Goal: Task Accomplishment & Management: Manage account settings

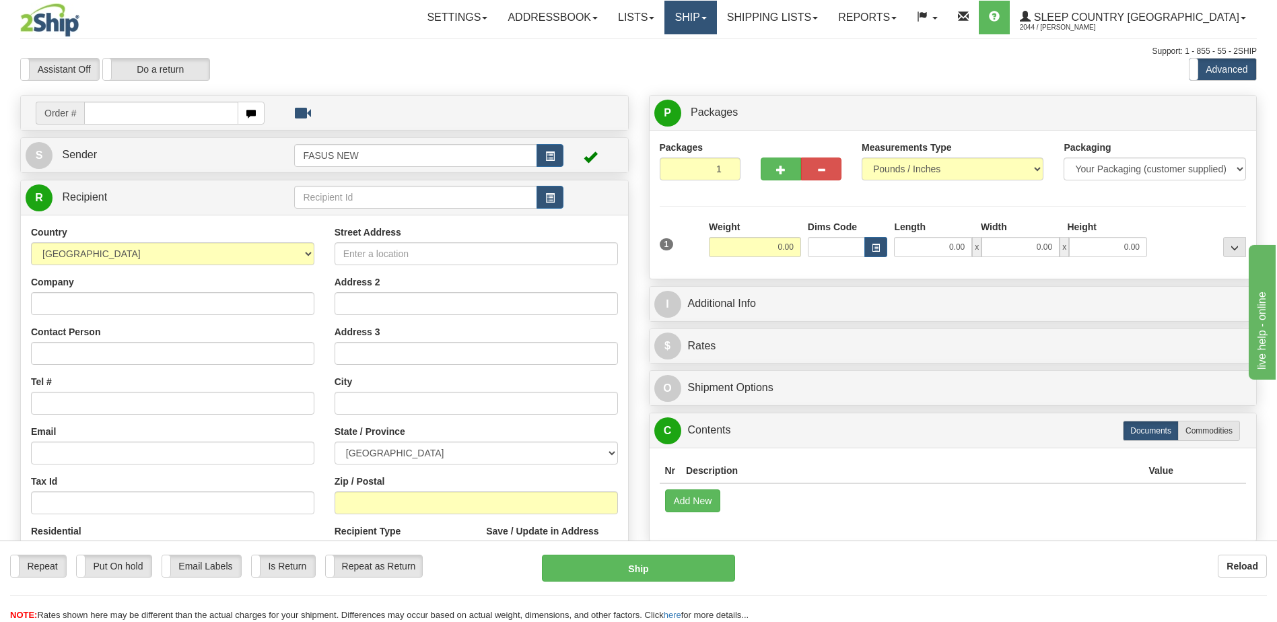
click at [716, 22] on link "Ship" at bounding box center [690, 18] width 52 height 34
click at [703, 67] on span "OnHold / Order Queue" at bounding box center [655, 64] width 95 height 11
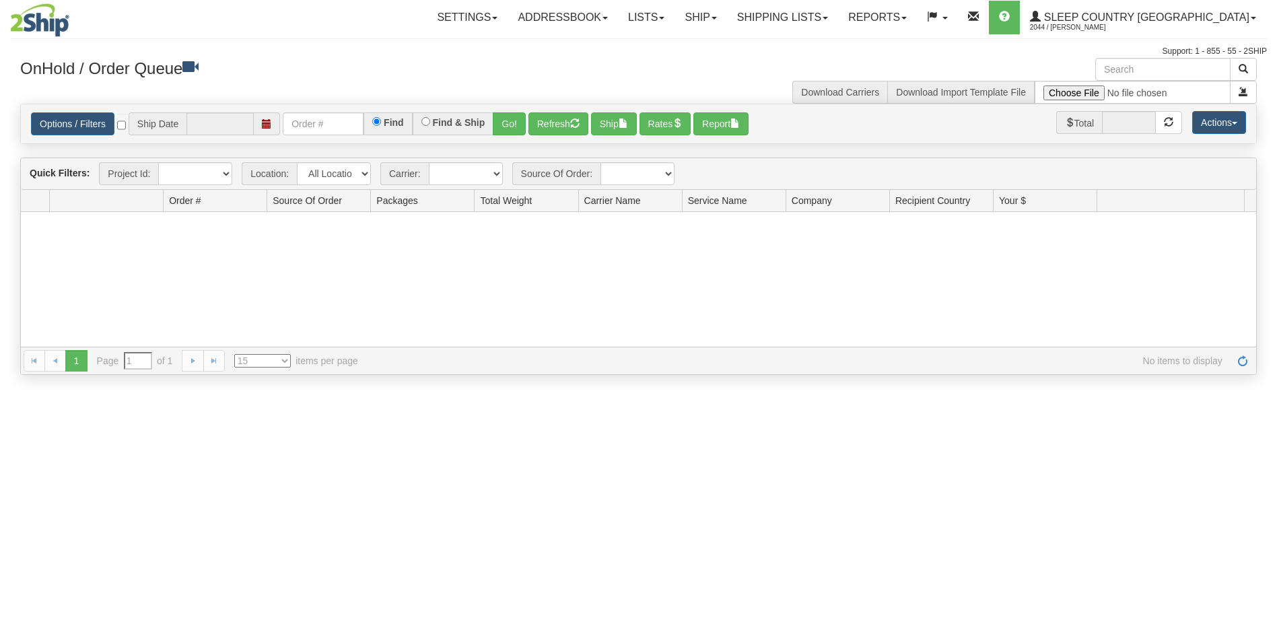
type input "[DATE]"
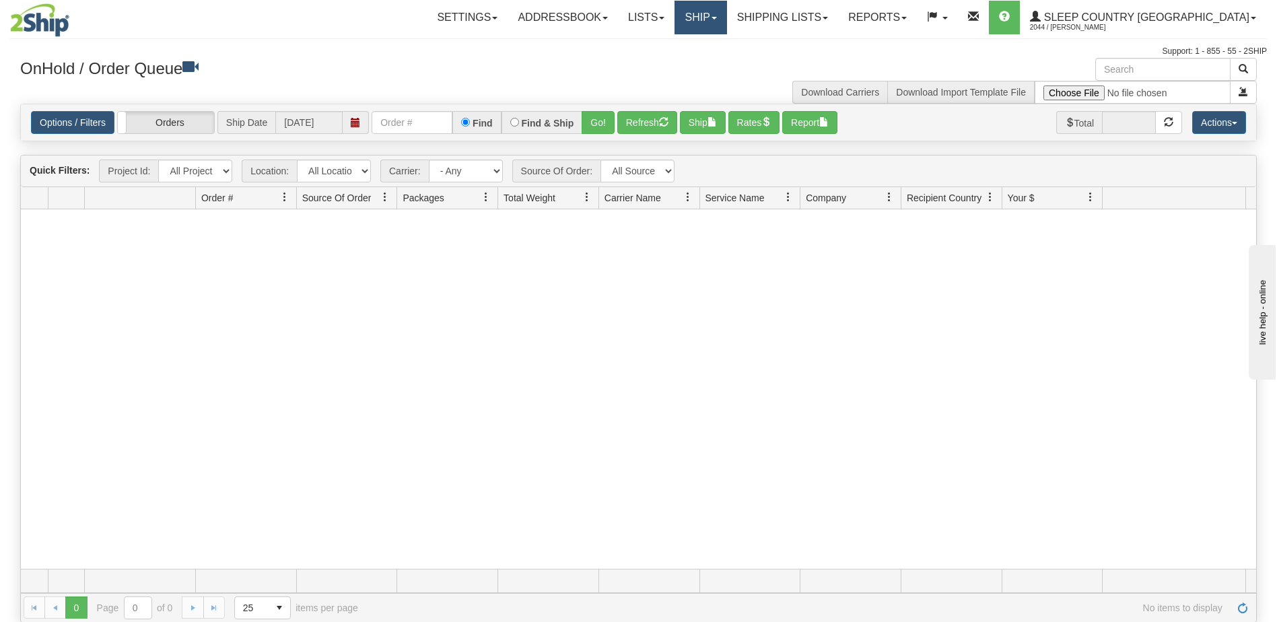
click at [726, 17] on link "Ship" at bounding box center [700, 18] width 52 height 34
click at [723, 41] on link "Ship Screen" at bounding box center [665, 46] width 122 height 17
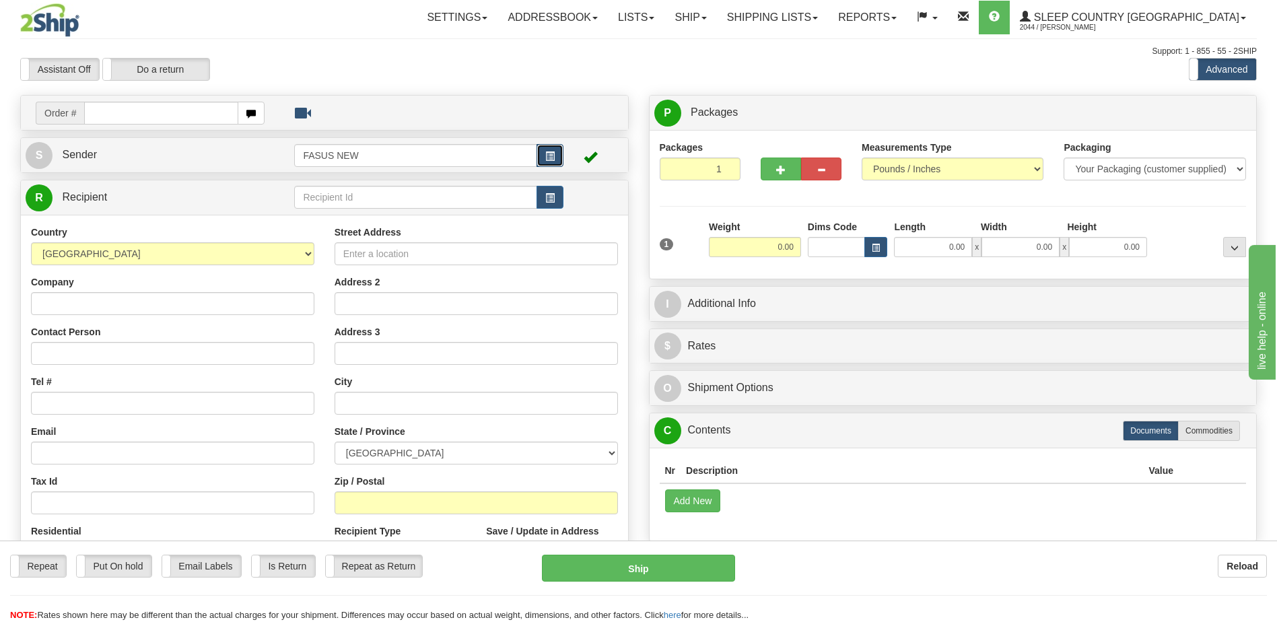
click at [552, 155] on span "button" at bounding box center [549, 156] width 9 height 9
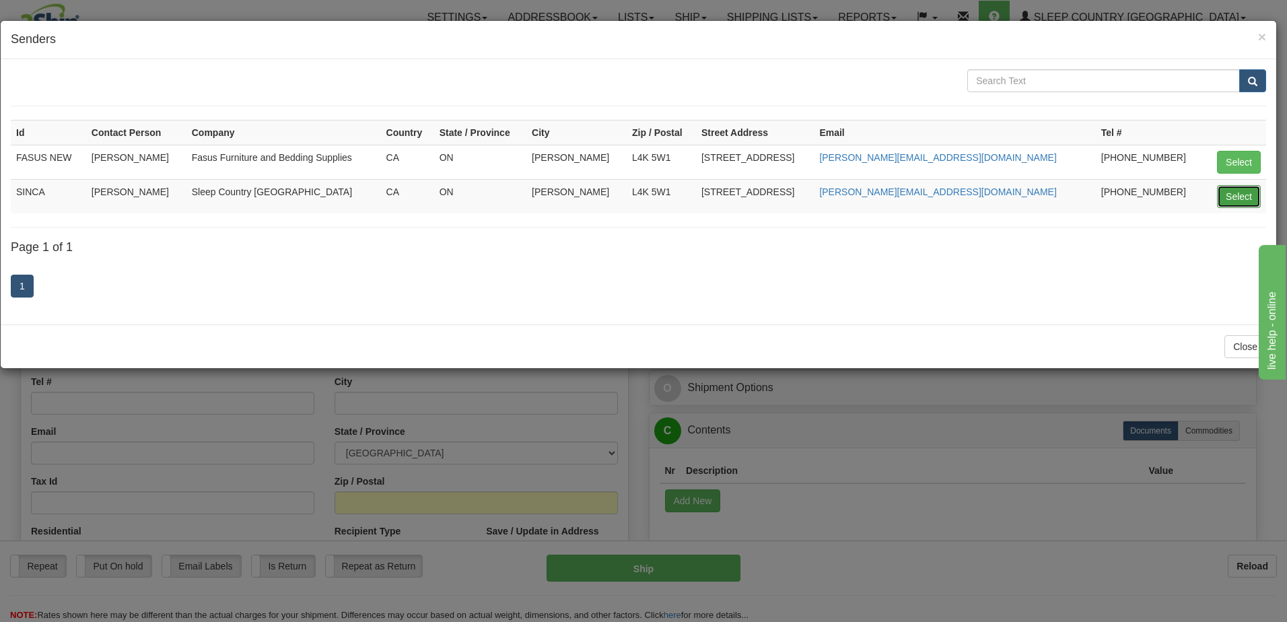
click at [1246, 199] on button "Select" at bounding box center [1239, 196] width 44 height 23
type input "SINCA"
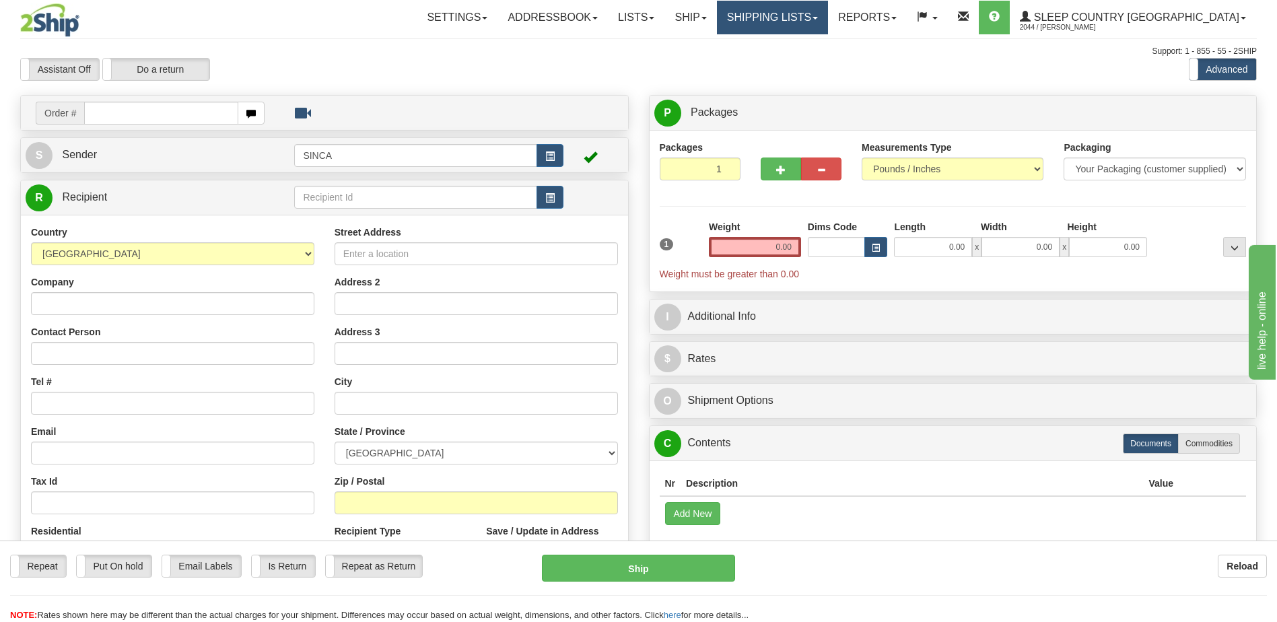
click at [828, 22] on link "Shipping lists" at bounding box center [772, 18] width 111 height 34
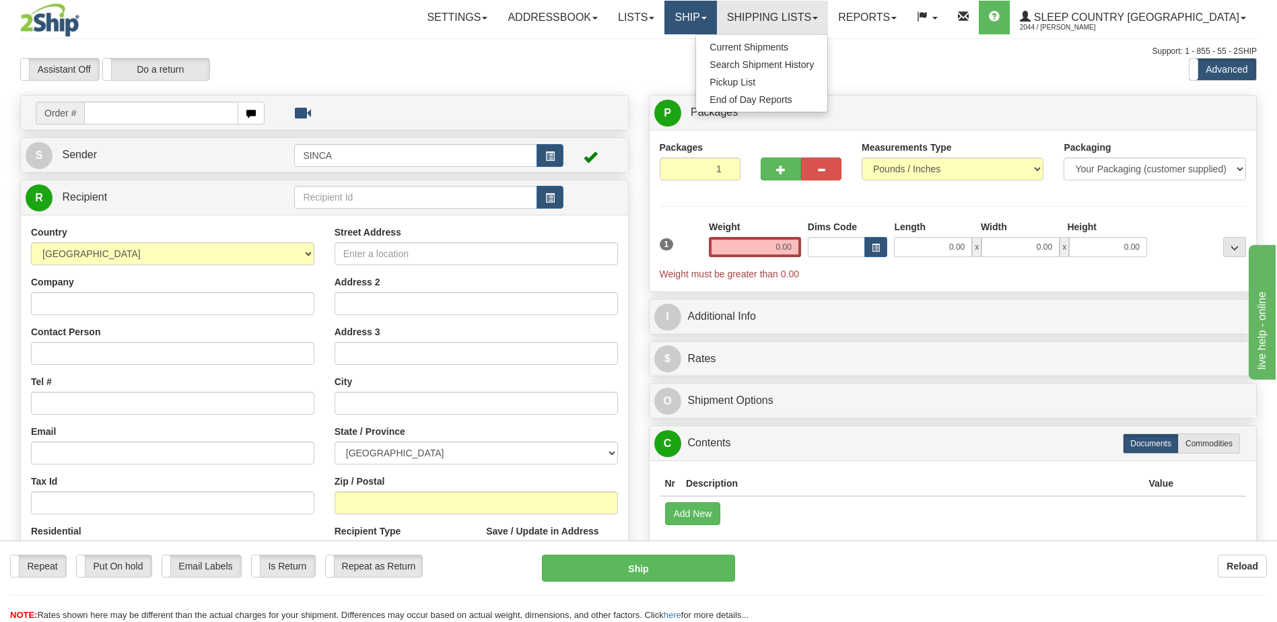
click at [716, 22] on link "Ship" at bounding box center [690, 18] width 52 height 34
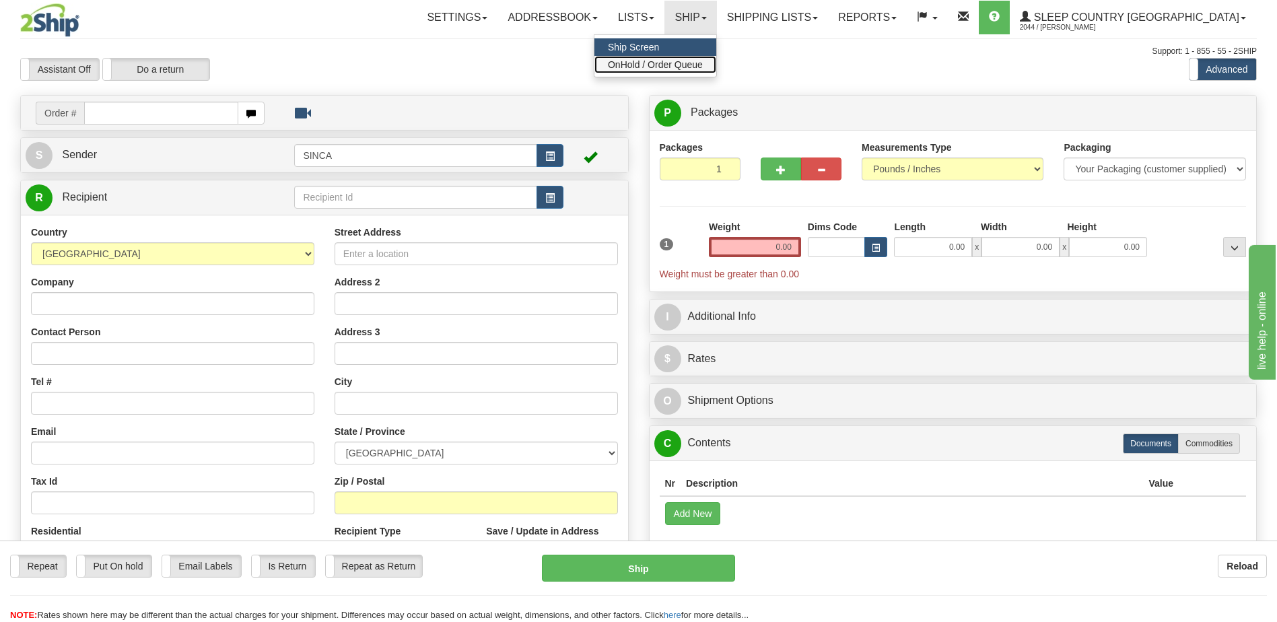
click at [703, 67] on span "OnHold / Order Queue" at bounding box center [655, 64] width 95 height 11
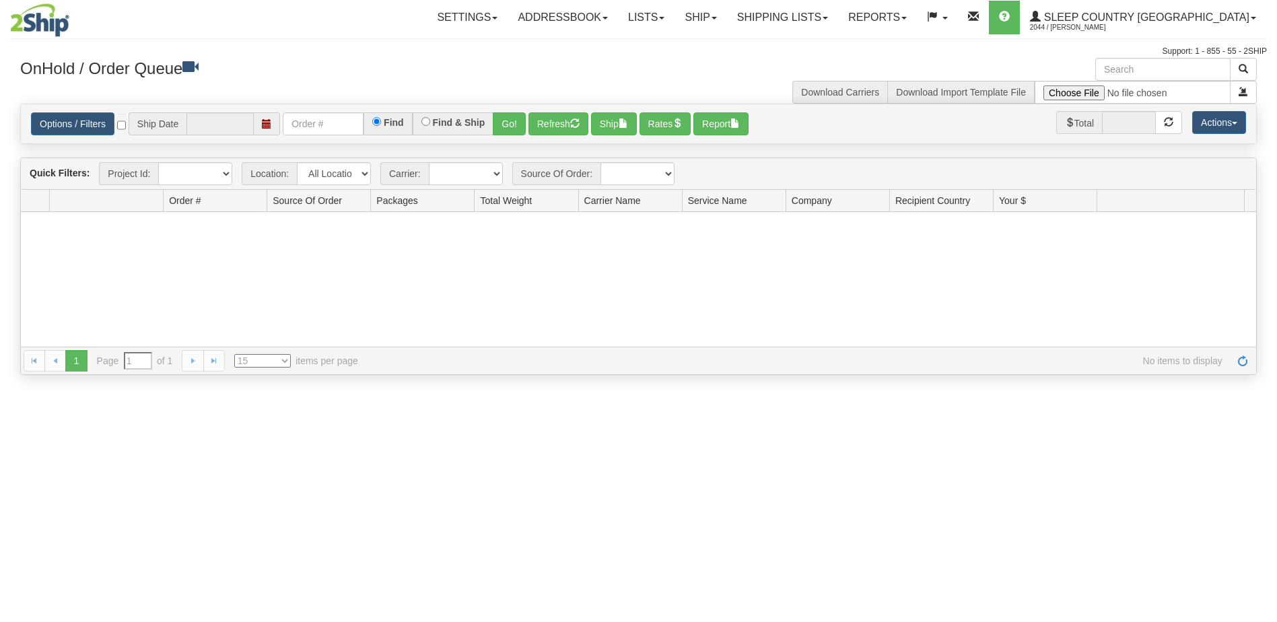
type input "[DATE]"
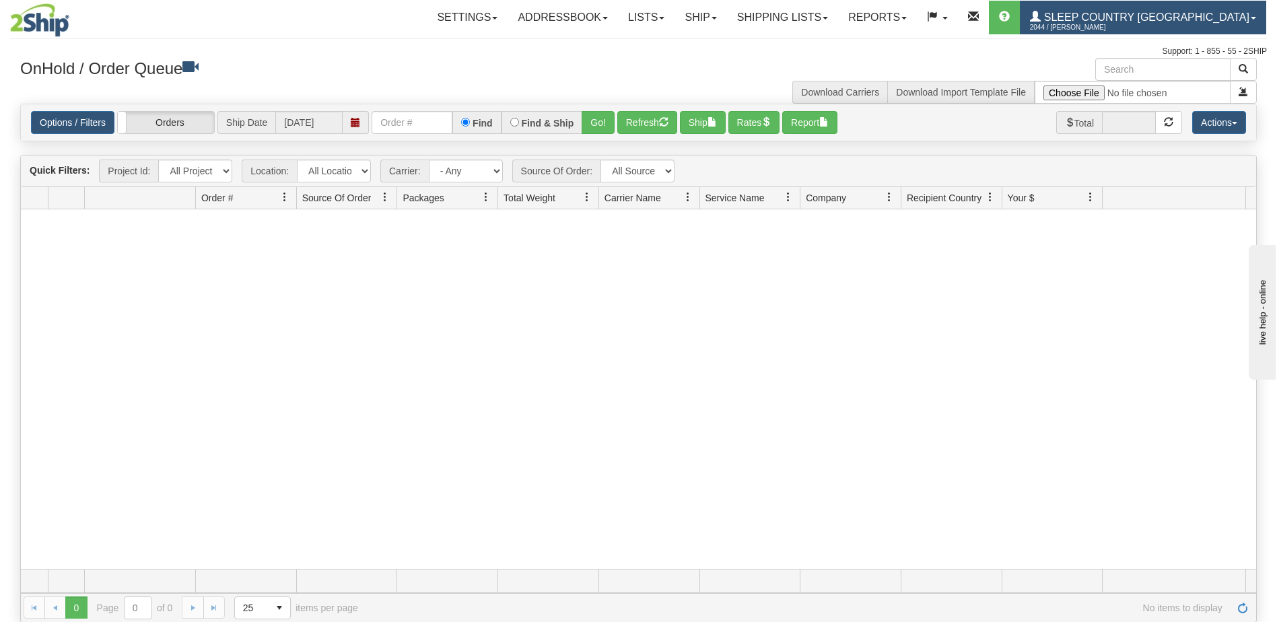
click at [1131, 25] on span "2044 / [PERSON_NAME]" at bounding box center [1080, 27] width 101 height 13
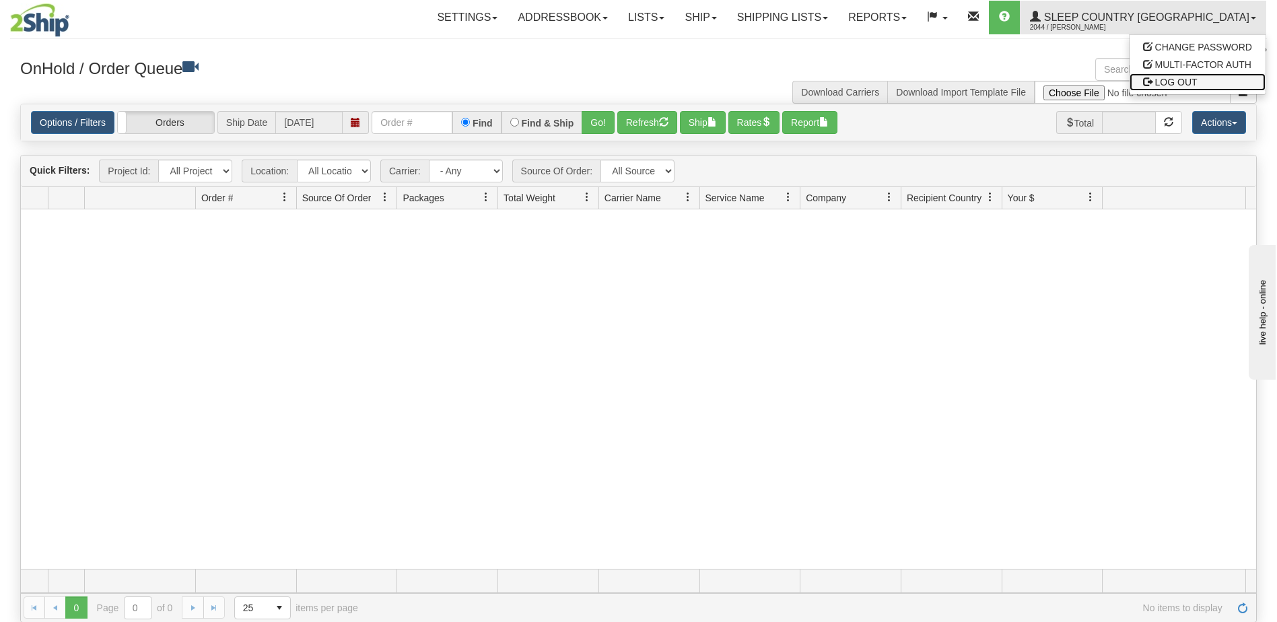
click at [1165, 83] on span "LOG OUT" at bounding box center [1176, 82] width 42 height 11
